Goal: Book appointment/travel/reservation

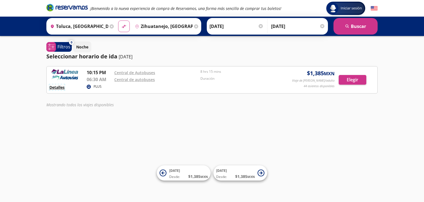
click at [59, 89] on button "Detalles" at bounding box center [56, 87] width 15 height 6
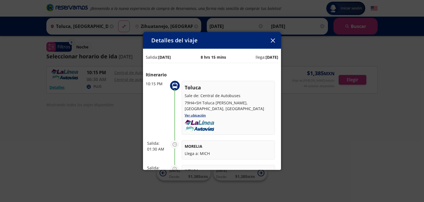
click at [273, 42] on button "button" at bounding box center [273, 40] width 8 height 8
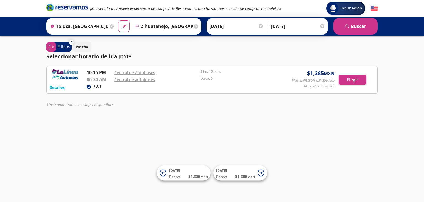
click at [143, 127] on div "Iniciar sesión Iniciar sesión ¡Bienvenido a la nueva experiencia de compra de R…" at bounding box center [212, 101] width 424 height 202
click at [222, 25] on input "[DATE]" at bounding box center [237, 26] width 54 height 14
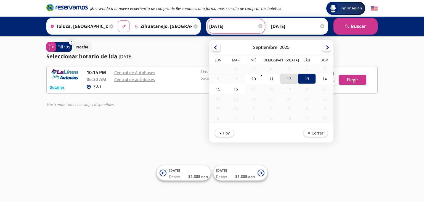
click at [284, 78] on div "12" at bounding box center [289, 78] width 18 height 10
type input "[DATE]"
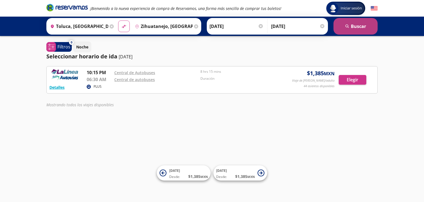
click at [356, 27] on button "search [GEOGRAPHIC_DATA]" at bounding box center [356, 26] width 44 height 17
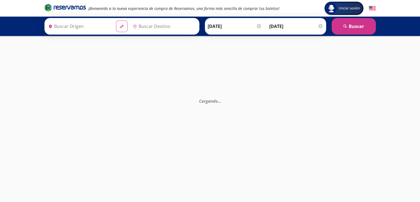
type input "Zihuatanejo, [GEOGRAPHIC_DATA]"
type input "Toluca, [GEOGRAPHIC_DATA]"
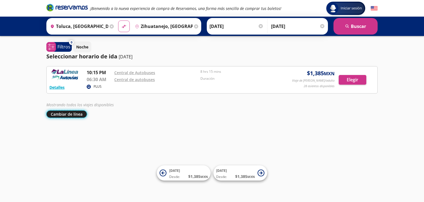
click at [79, 113] on button "Cambiar de línea" at bounding box center [66, 113] width 41 height 7
